Goal: Task Accomplishment & Management: Manage account settings

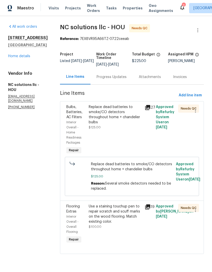
click at [120, 80] on div "Progress Updates" at bounding box center [112, 76] width 30 height 5
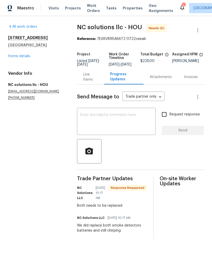
click at [90, 81] on div "Line Items" at bounding box center [90, 77] width 15 height 10
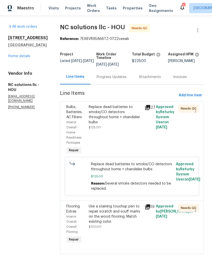
click at [114, 122] on div "Replace dead batteries to smoke/CO detectors throughout home + chandelier bulbs" at bounding box center [115, 114] width 53 height 20
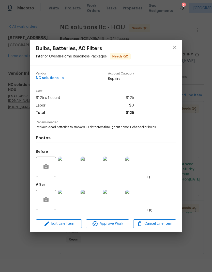
click at [195, 96] on div "Bulbs, Batteries, AC Filters Interior Overall - Home Readiness Packages Needs Q…" at bounding box center [106, 136] width 212 height 272
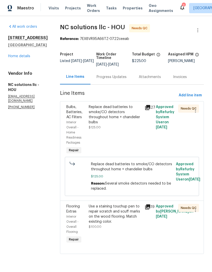
click at [116, 224] on div "Use a staining touchup pen to repair scratch and scuff marks on the wood floori…" at bounding box center [115, 214] width 53 height 20
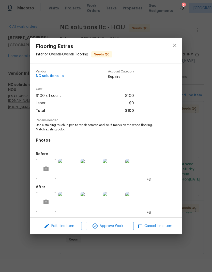
click at [195, 108] on div "Flooring Extras Interior Overall - Overall Flooring Needs QC Vendor NC solution…" at bounding box center [106, 136] width 212 height 272
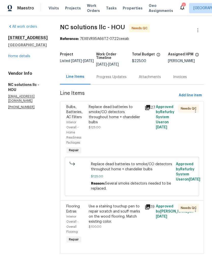
click at [114, 120] on div "Replace dead batteries to smoke/CO detectors throughout home + chandelier bulbs" at bounding box center [115, 114] width 53 height 20
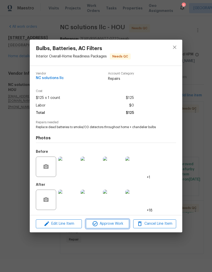
click at [114, 222] on span "Approve Work" at bounding box center [107, 224] width 40 height 6
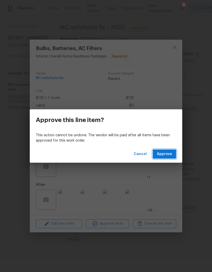
click at [166, 154] on span "Approve" at bounding box center [164, 154] width 15 height 6
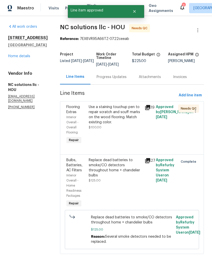
click at [119, 124] on div "Use a staining touchup pen to repair scratch and scuff marks on the wood floori…" at bounding box center [115, 114] width 53 height 20
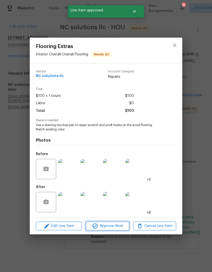
click at [110, 222] on button "Approve Work" at bounding box center [107, 226] width 43 height 9
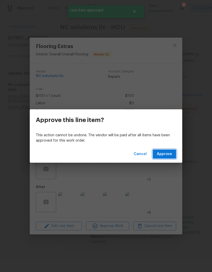
click at [165, 152] on span "Approve" at bounding box center [164, 154] width 15 height 6
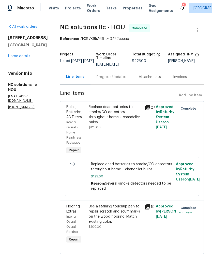
click at [23, 58] on link "Home details" at bounding box center [19, 56] width 22 height 4
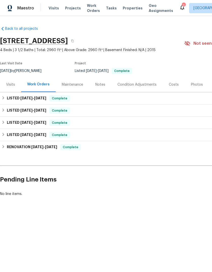
click at [70, 8] on span "Projects" at bounding box center [73, 8] width 16 height 5
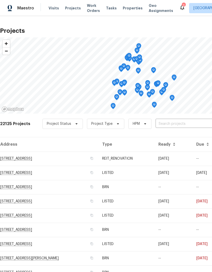
click at [176, 124] on input "text" at bounding box center [184, 124] width 58 height 8
type input "11723 qua"
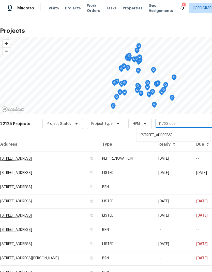
click at [181, 138] on li "[STREET_ADDRESS]" at bounding box center [173, 135] width 74 height 8
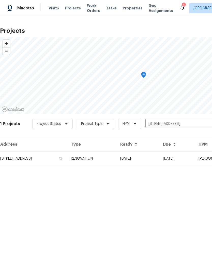
click at [39, 162] on td "[STREET_ADDRESS]" at bounding box center [33, 158] width 67 height 14
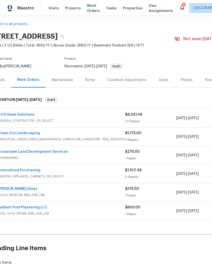
scroll to position [5, 9]
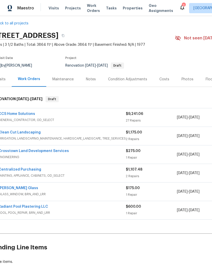
click at [32, 133] on link "Clean Cut Landscaping" at bounding box center [19, 133] width 42 height 4
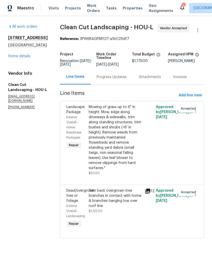
click at [127, 125] on div "Mowing of grass up to 6" in height. Mow, edge along driveways & sidewalks, trim…" at bounding box center [115, 137] width 53 height 66
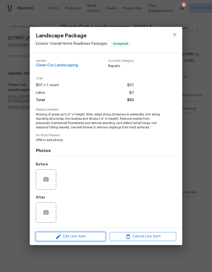
click at [91, 237] on span "Edit Line Item" at bounding box center [70, 236] width 67 height 6
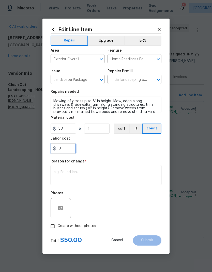
click at [66, 149] on input "0" at bounding box center [63, 148] width 25 height 10
type input "25"
click at [86, 167] on div "x ​" at bounding box center [106, 175] width 111 height 19
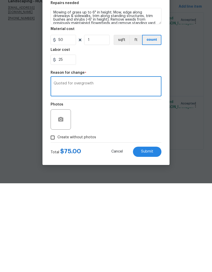
type textarea "Quoted for overgrowth"
click at [57, 221] on input "Create without photos" at bounding box center [53, 226] width 10 height 10
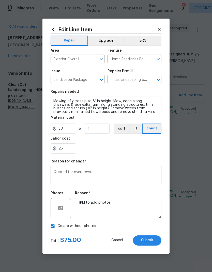
click at [52, 226] on input "Create without photos" at bounding box center [53, 226] width 10 height 10
checkbox input "false"
click at [151, 241] on span "Submit" at bounding box center [147, 240] width 12 height 4
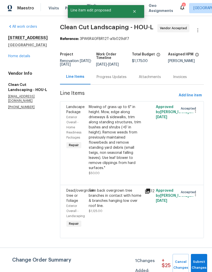
click at [116, 208] on div "Trim back overgrown tree branches in contact with home & branches hanging low o…" at bounding box center [115, 198] width 53 height 20
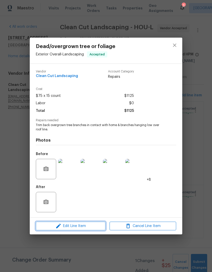
click at [85, 226] on span "Edit Line Item" at bounding box center [70, 226] width 67 height 6
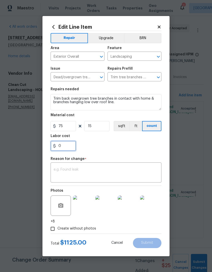
click at [60, 144] on input "0" at bounding box center [63, 146] width 25 height 10
click at [92, 165] on div "x ​" at bounding box center [106, 173] width 111 height 19
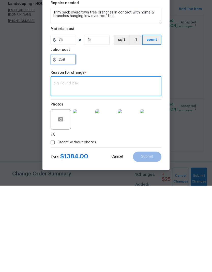
click at [71, 141] on input "259" at bounding box center [63, 146] width 25 height 10
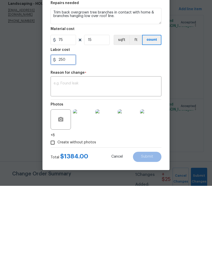
type input "250"
click at [107, 168] on textarea at bounding box center [106, 173] width 105 height 11
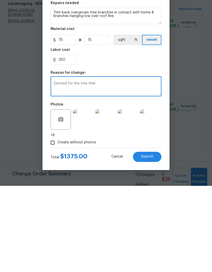
click at [67, 168] on textarea "Quoted for the tree that" at bounding box center [106, 173] width 105 height 11
click at [90, 168] on textarea "Quoted additional for the tree that" at bounding box center [106, 173] width 105 height 11
click at [135, 168] on textarea "Quoted additional for cutting the tree that" at bounding box center [106, 173] width 105 height 11
type textarea "Quoted additional for cutting the tree that is in contact with the roof line in…"
click at [150, 241] on span "Submit" at bounding box center [147, 243] width 12 height 4
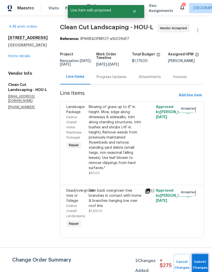
click at [200, 264] on span "Submit Changes" at bounding box center [199, 265] width 11 height 12
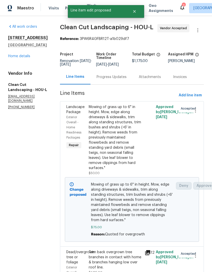
click at [23, 57] on link "Home details" at bounding box center [19, 56] width 22 height 4
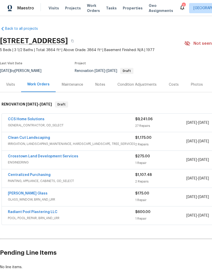
click at [35, 120] on link "CCS Home Solutions" at bounding box center [26, 119] width 37 height 4
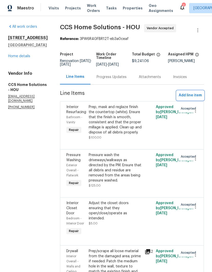
click at [193, 96] on span "Add line item" at bounding box center [190, 95] width 23 height 6
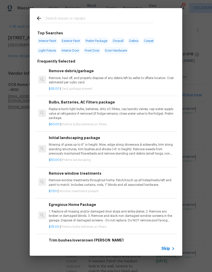
click at [92, 19] on input "text" at bounding box center [99, 19] width 108 height 8
type input "Microwave"
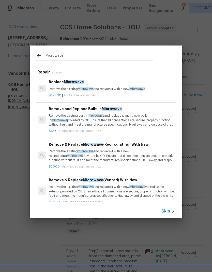
click at [127, 189] on p "Remove the existing microwave and replace it with a new microwave vented to the…" at bounding box center [112, 191] width 126 height 13
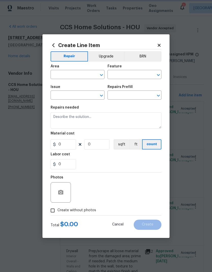
type input "Appliances"
type input "Appliance Install"
type textarea "Remove the existing microwave and replace it with a new microwave vented to the…"
type input "1"
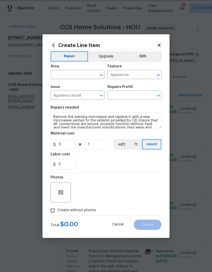
type input "Remove & Replace Microwave (Vented) With New $60.00"
type input "60"
click at [77, 75] on input "text" at bounding box center [71, 75] width 40 height 8
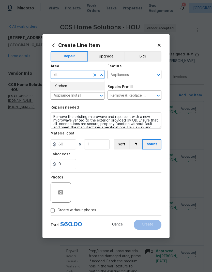
click at [74, 86] on li "Kitchen" at bounding box center [78, 86] width 54 height 8
type input "Kitchen"
click at [59, 194] on icon "button" at bounding box center [60, 192] width 5 height 5
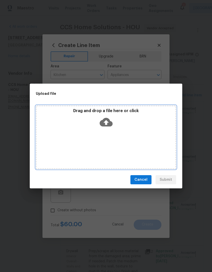
click at [108, 120] on icon at bounding box center [106, 122] width 13 height 9
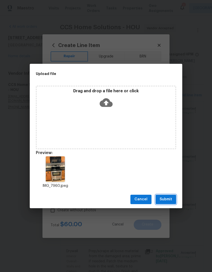
click at [170, 199] on span "Submit" at bounding box center [166, 199] width 12 height 6
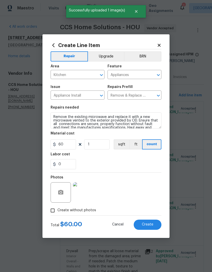
click at [152, 225] on span "Create" at bounding box center [147, 225] width 11 height 4
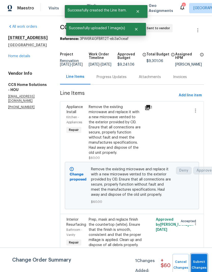
click at [198, 263] on span "Submit Changes" at bounding box center [198, 265] width 11 height 12
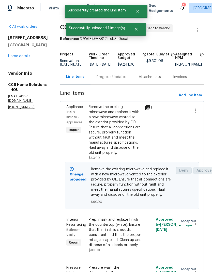
click at [22, 54] on link "Home details" at bounding box center [19, 56] width 22 height 4
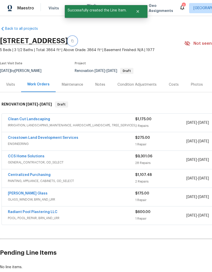
click at [74, 42] on icon "button" at bounding box center [72, 40] width 3 height 3
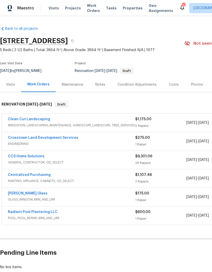
click at [99, 87] on div "Notes" at bounding box center [100, 84] width 10 height 5
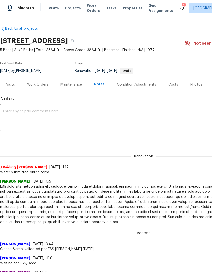
click at [84, 117] on textarea at bounding box center [143, 119] width 281 height 18
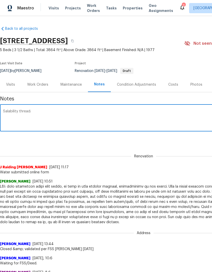
click at [82, 114] on textarea "Salability thread:" at bounding box center [143, 119] width 281 height 18
paste textarea "https://opendoor.enterprise.slack.com/archives/C02MMLWUF7S/p1754684011147769"
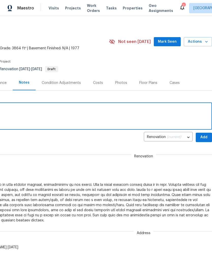
scroll to position [2, 75]
type textarea "Salability thread: https://opendoor.enterprise.slack.com/archives/C02MMLWUF7S/p…"
click at [203, 138] on span "Add" at bounding box center [204, 137] width 8 height 6
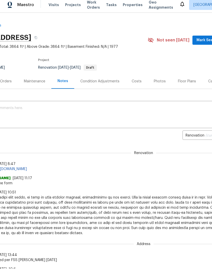
scroll to position [0, 36]
click at [182, 82] on div "Floor Plans" at bounding box center [187, 81] width 18 height 5
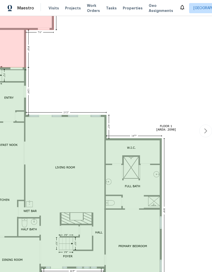
scroll to position [176, 75]
click at [203, 128] on icon "button" at bounding box center [205, 131] width 6 height 6
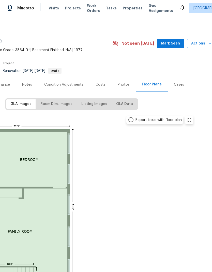
scroll to position [0, 73]
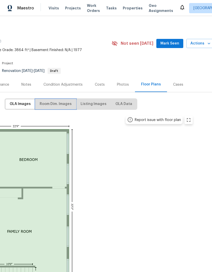
click at [68, 104] on button "Room Dim. Images" at bounding box center [56, 103] width 40 height 9
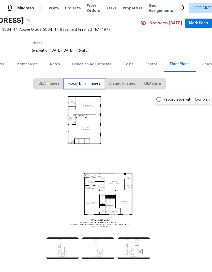
scroll to position [20, 44]
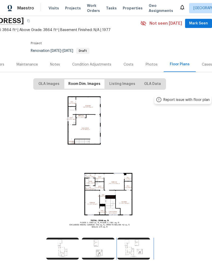
click at [138, 248] on img at bounding box center [133, 249] width 33 height 22
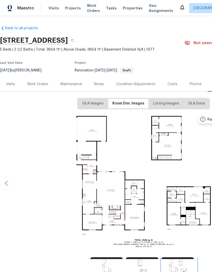
scroll to position [1, 0]
click at [36, 76] on div "Work Orders" at bounding box center [37, 83] width 33 height 15
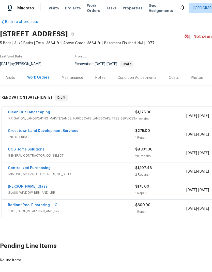
scroll to position [7, 0]
click at [41, 203] on link "Radiant Pool Plastering LLC" at bounding box center [33, 205] width 50 height 4
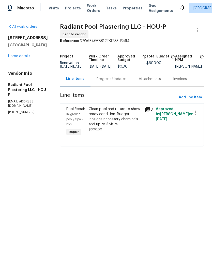
click at [116, 82] on div "Progress Updates" at bounding box center [112, 78] width 30 height 5
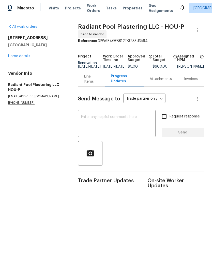
click at [114, 123] on textarea at bounding box center [116, 124] width 71 height 18
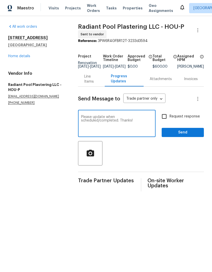
type textarea "Please update when scheduled/completed. Thanks!"
click at [166, 120] on input "Request response" at bounding box center [164, 116] width 11 height 11
checkbox input "true"
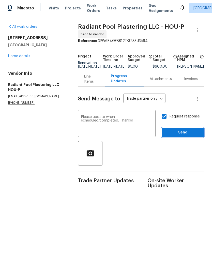
click at [187, 136] on span "Send" at bounding box center [183, 132] width 34 height 6
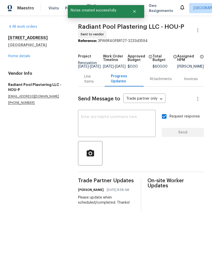
click at [24, 58] on link "Home details" at bounding box center [19, 56] width 22 height 4
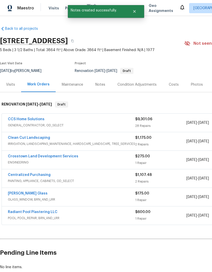
click at [19, 195] on link "[PERSON_NAME] Glass" at bounding box center [28, 194] width 40 height 4
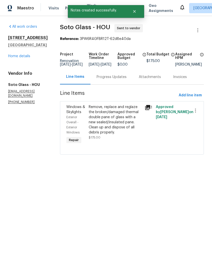
click at [105, 79] on div "Progress Updates" at bounding box center [112, 76] width 30 height 5
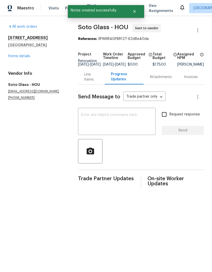
click at [122, 122] on textarea at bounding box center [116, 122] width 71 height 18
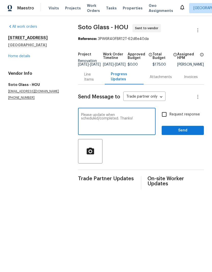
type textarea "Please update when scheduled/completed. Thanks!"
click at [165, 117] on input "Request response" at bounding box center [164, 114] width 11 height 11
checkbox input "true"
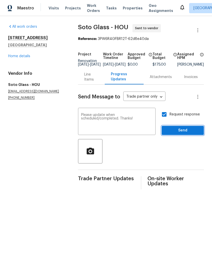
click at [190, 134] on span "Send" at bounding box center [183, 130] width 34 height 6
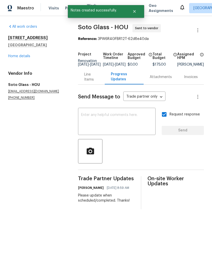
click at [17, 57] on link "Home details" at bounding box center [19, 56] width 22 height 4
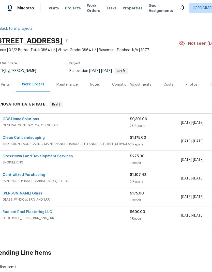
scroll to position [0, 5]
click at [8, 158] on link "Crosstown Land Development Services" at bounding box center [38, 156] width 70 height 4
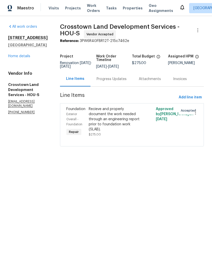
click at [123, 82] on div "Progress Updates" at bounding box center [112, 78] width 30 height 5
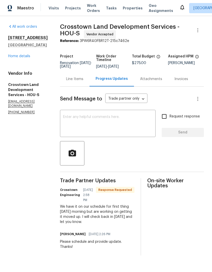
click at [22, 55] on link "Home details" at bounding box center [19, 56] width 22 height 4
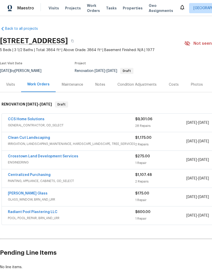
click at [176, 86] on div "Costs" at bounding box center [174, 84] width 10 height 5
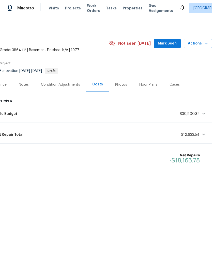
scroll to position [0, 75]
click at [84, 115] on div "Lifecycle Budget $30,800.32" at bounding box center [96, 113] width 225 height 11
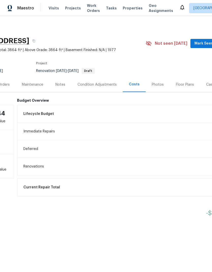
scroll to position [0, 33]
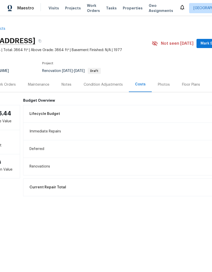
click at [108, 109] on div "Lifecycle Budget $30,800.32" at bounding box center [138, 113] width 225 height 11
click at [115, 83] on div "Condition Adjustments" at bounding box center [103, 84] width 39 height 5
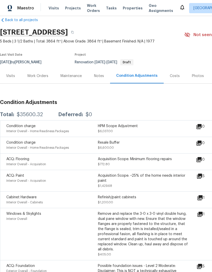
scroll to position [9, 0]
click at [40, 75] on div "Work Orders" at bounding box center [37, 75] width 21 height 5
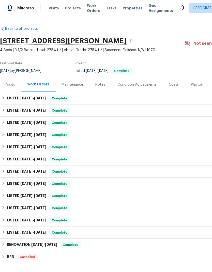
click at [12, 87] on div "Visits" at bounding box center [10, 84] width 21 height 15
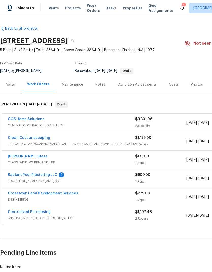
click at [48, 175] on link "Radiant Pool Plastering LLC" at bounding box center [33, 175] width 50 height 4
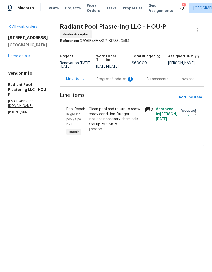
click at [113, 82] on div "Progress Updates 1" at bounding box center [116, 78] width 38 height 5
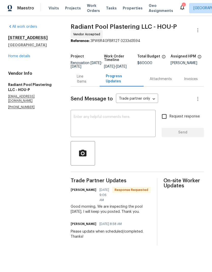
click at [91, 84] on div "Line Items" at bounding box center [85, 79] width 17 height 10
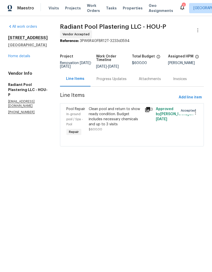
click at [28, 57] on link "Home details" at bounding box center [19, 56] width 22 height 4
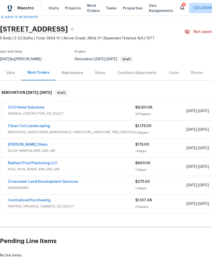
scroll to position [12, 0]
click at [21, 143] on link "[PERSON_NAME] Glass" at bounding box center [28, 145] width 40 height 4
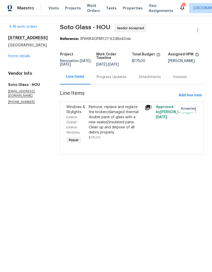
click at [105, 77] on div "Progress Updates" at bounding box center [112, 76] width 30 height 5
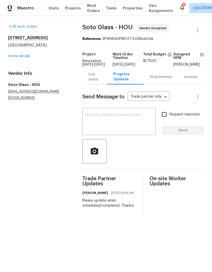
click at [27, 52] on div "[STREET_ADDRESS][PERSON_NAME] Home details" at bounding box center [39, 46] width 62 height 23
click at [18, 58] on link "Home details" at bounding box center [19, 56] width 22 height 4
